Goal: Information Seeking & Learning: Learn about a topic

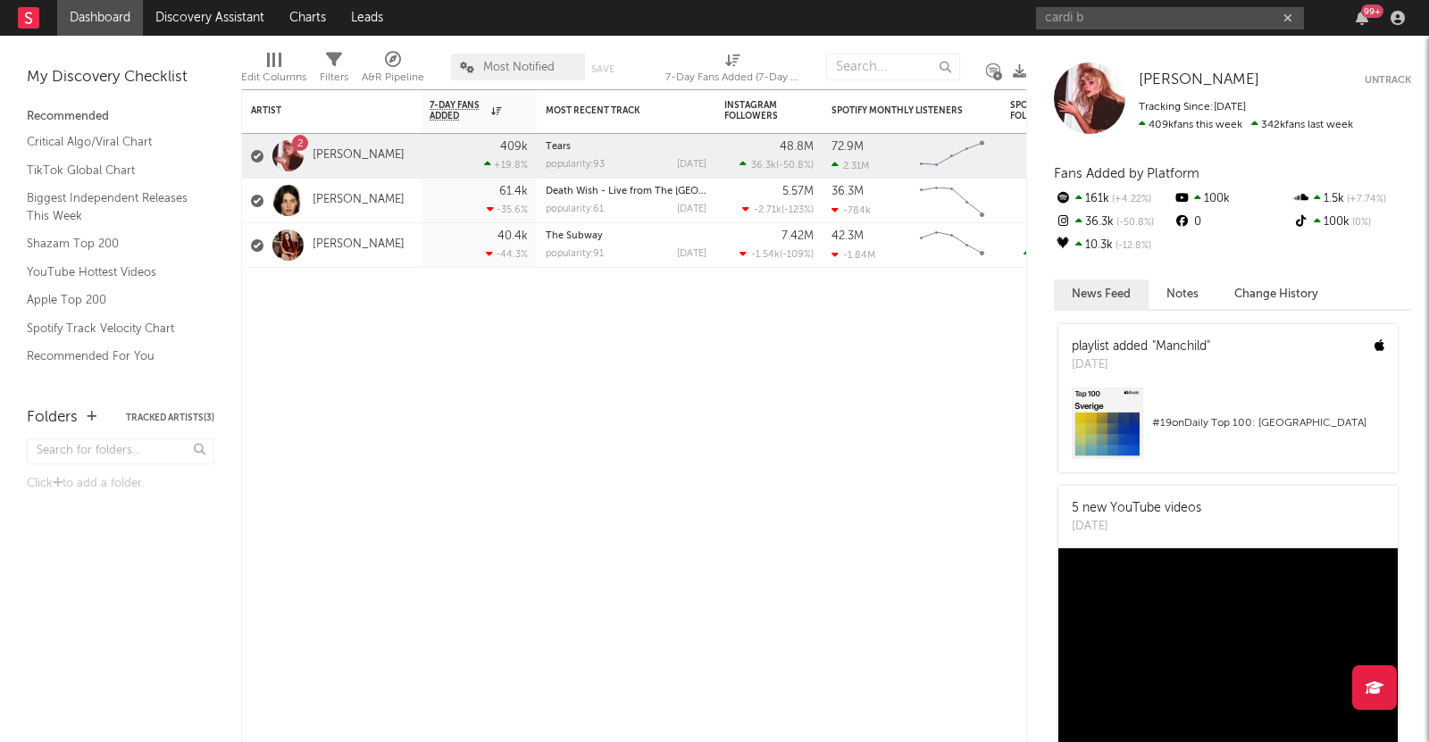
click at [1142, 27] on input "cardi b" at bounding box center [1170, 18] width 268 height 22
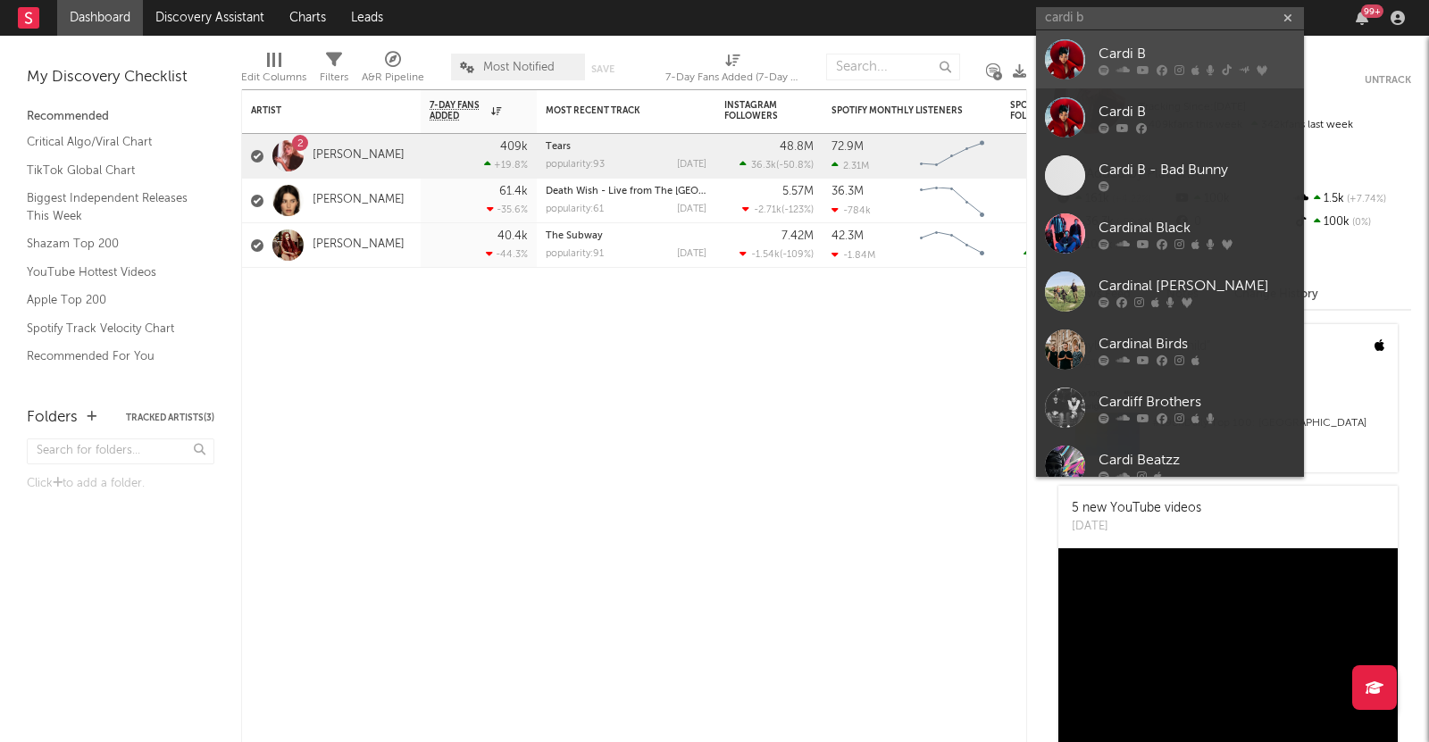
type input "cardi b"
click at [1130, 59] on div "Cardi B" at bounding box center [1197, 53] width 197 height 21
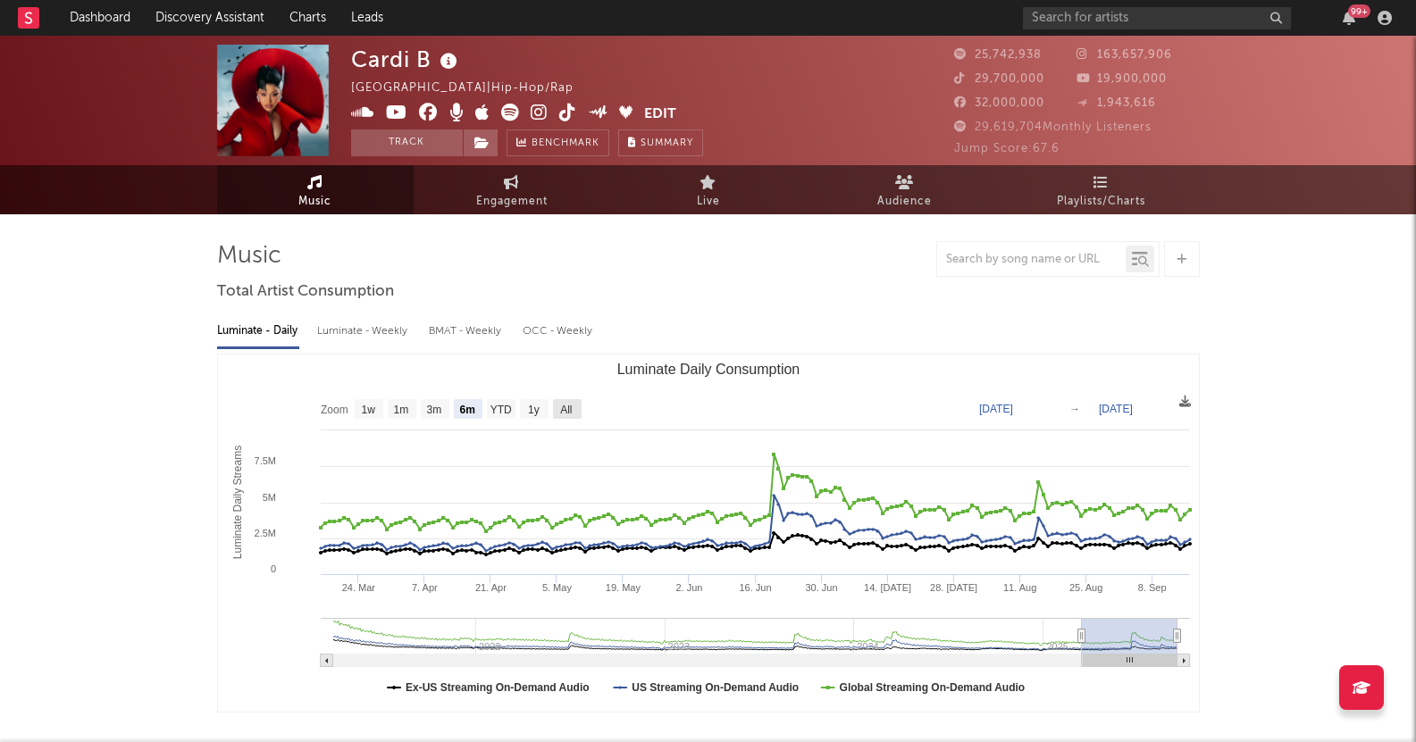
click at [556, 412] on rect "Luminate Daily Consumption" at bounding box center [567, 409] width 29 height 20
select select "All"
type input "[DATE]"
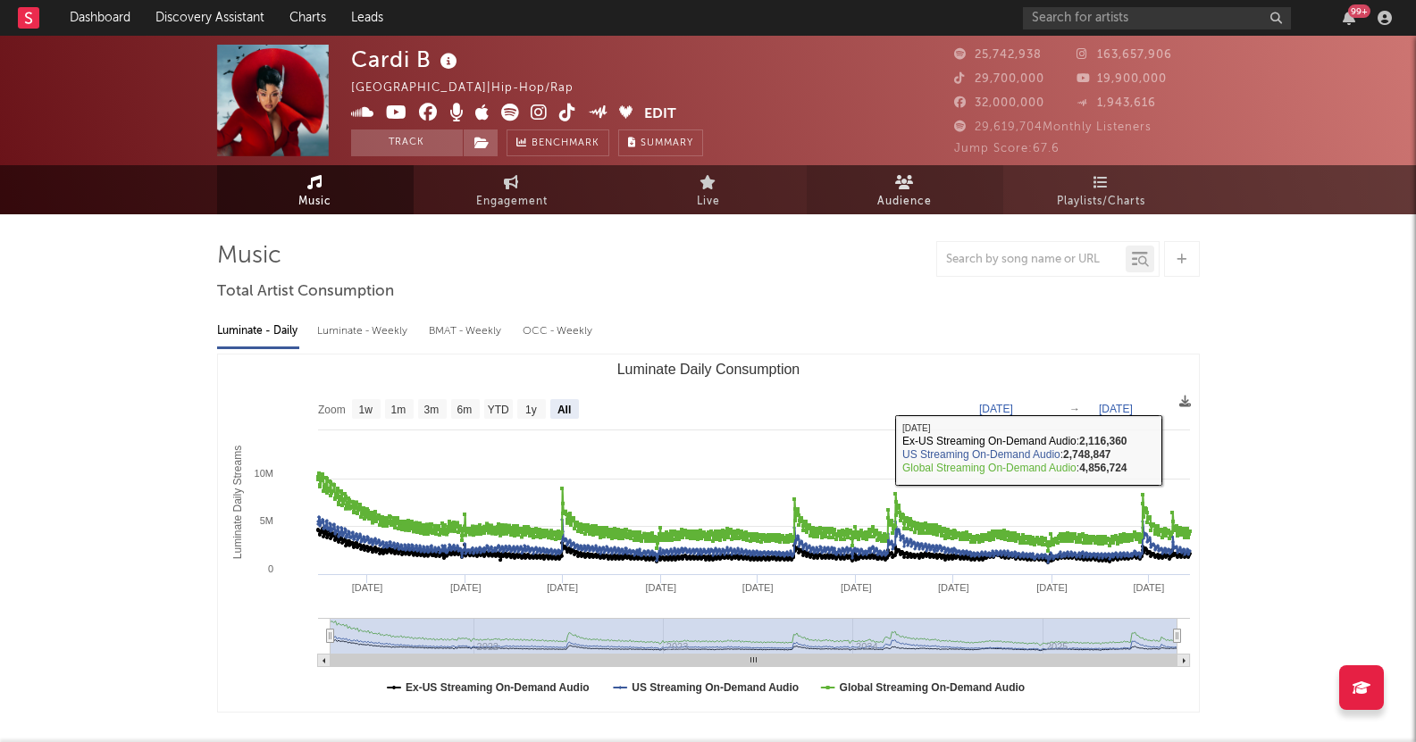
click at [907, 180] on icon at bounding box center [904, 182] width 19 height 14
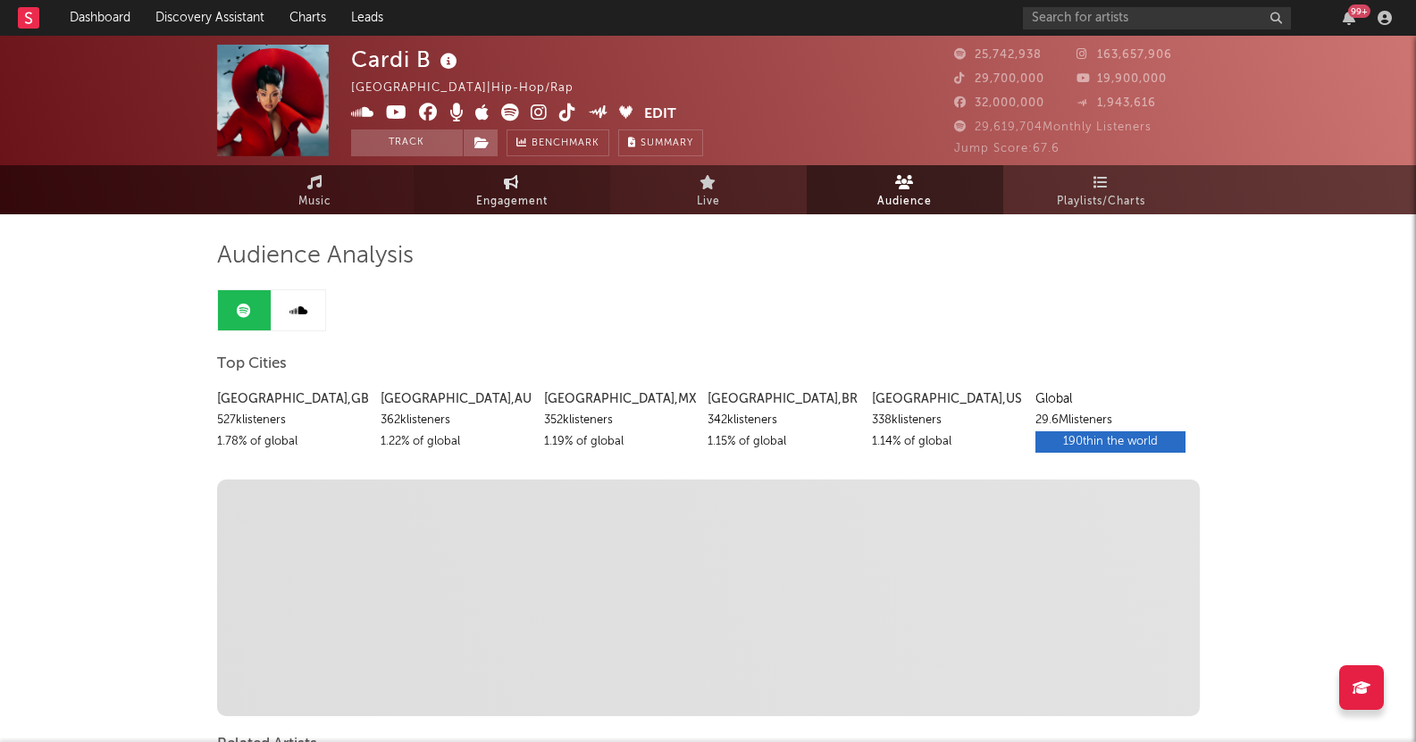
click at [524, 196] on span "Engagement" at bounding box center [511, 201] width 71 height 21
select select "1w"
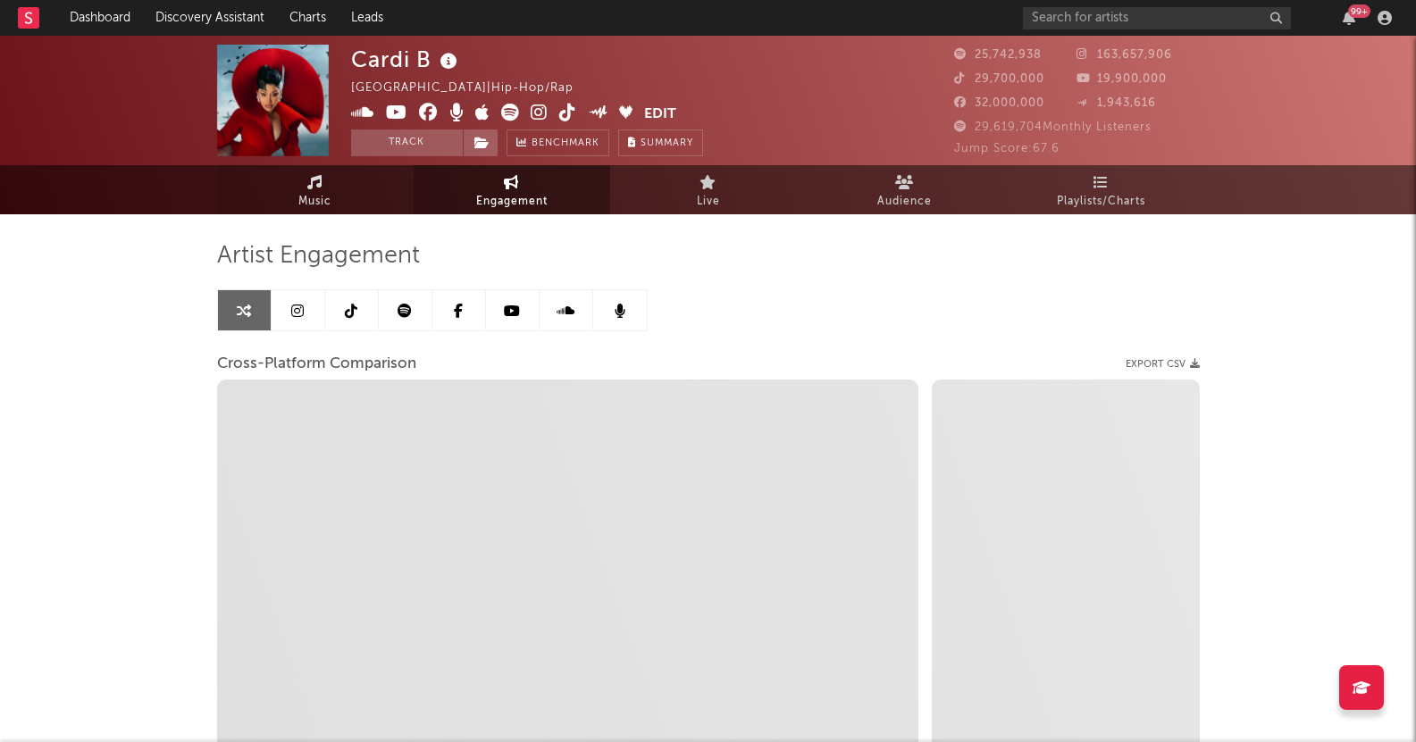
click at [334, 188] on link "Music" at bounding box center [315, 189] width 197 height 49
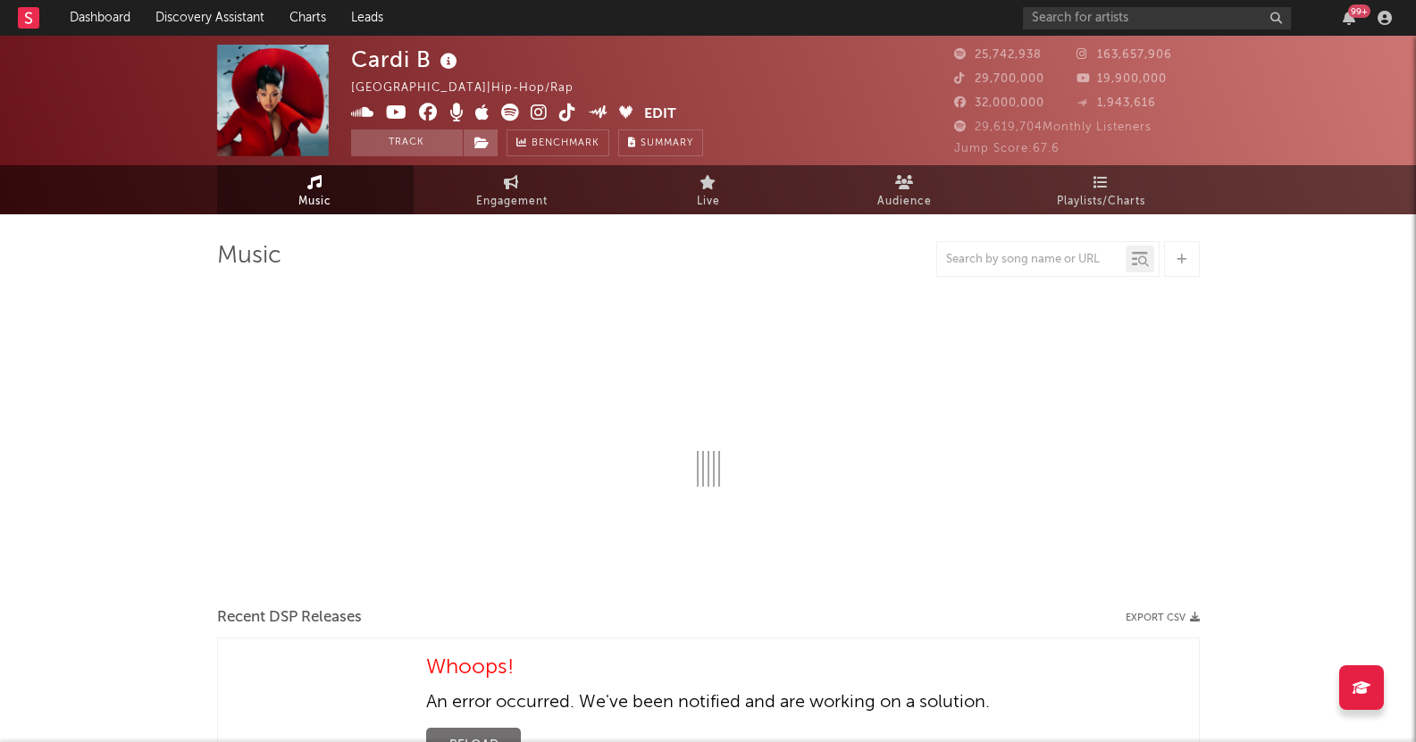
select select "6m"
